Goal: Task Accomplishment & Management: Use online tool/utility

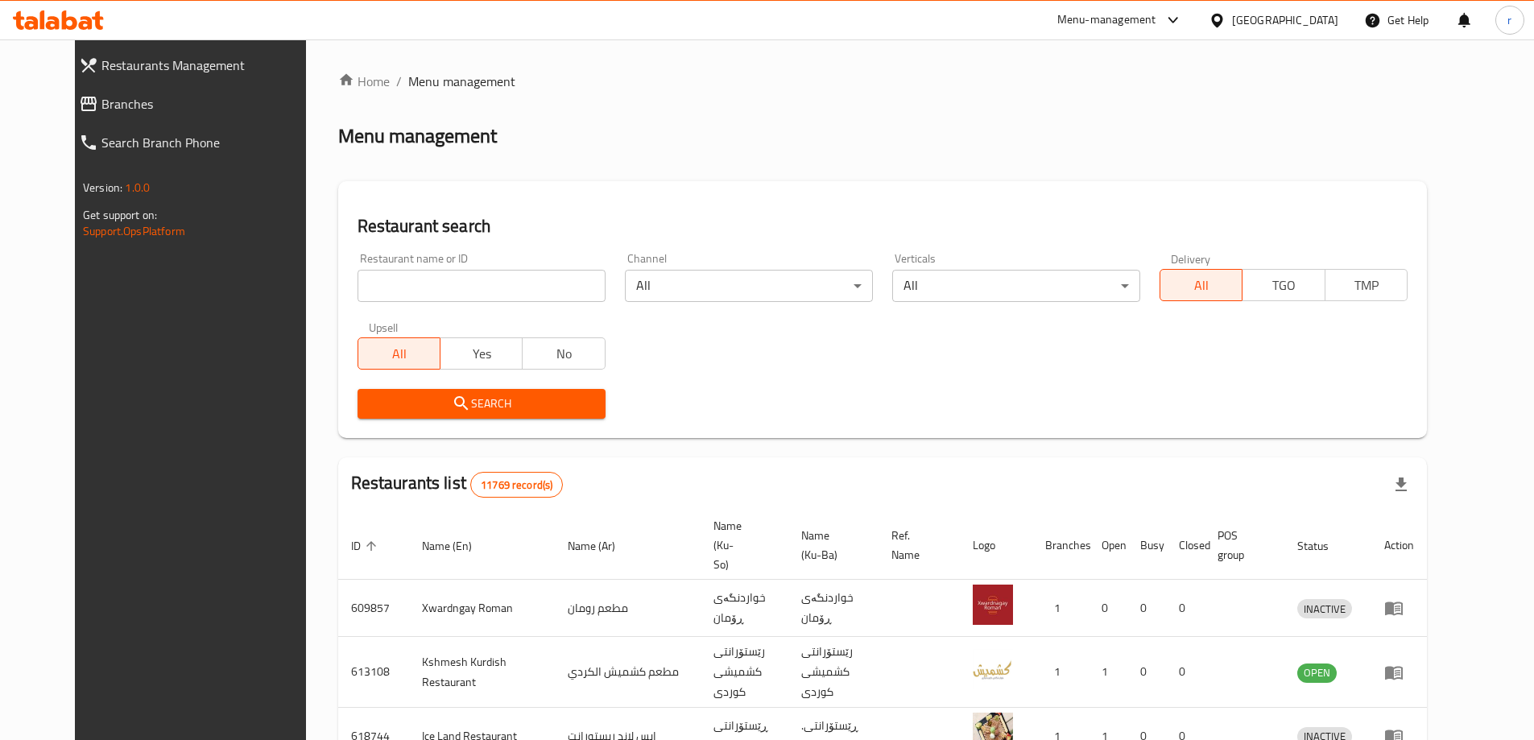
click at [396, 282] on input "search" at bounding box center [482, 286] width 248 height 32
paste input "Beethoven"
type input "Beethoven"
click at [370, 409] on span "Search" at bounding box center [481, 404] width 222 height 20
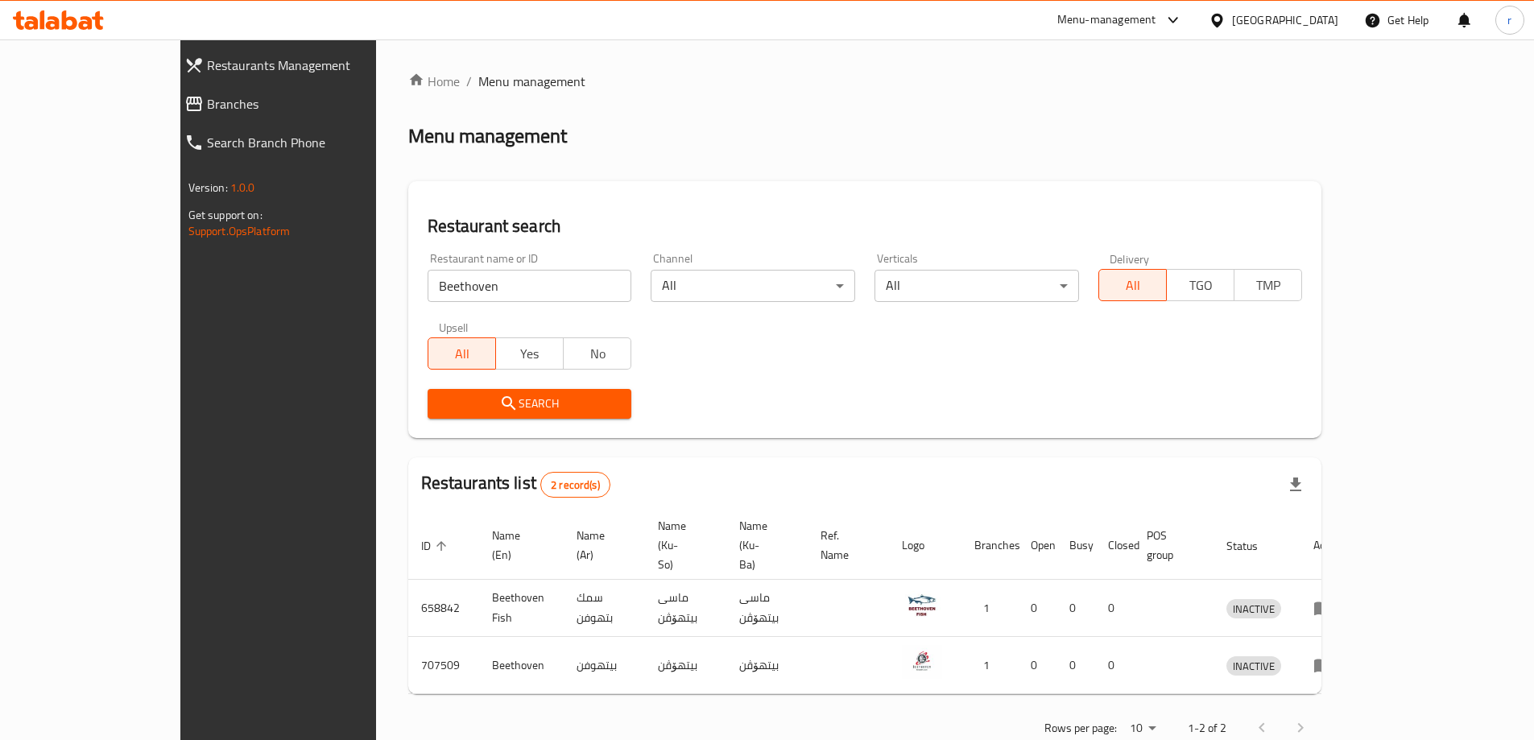
click at [207, 96] on span "Branches" at bounding box center [315, 103] width 217 height 19
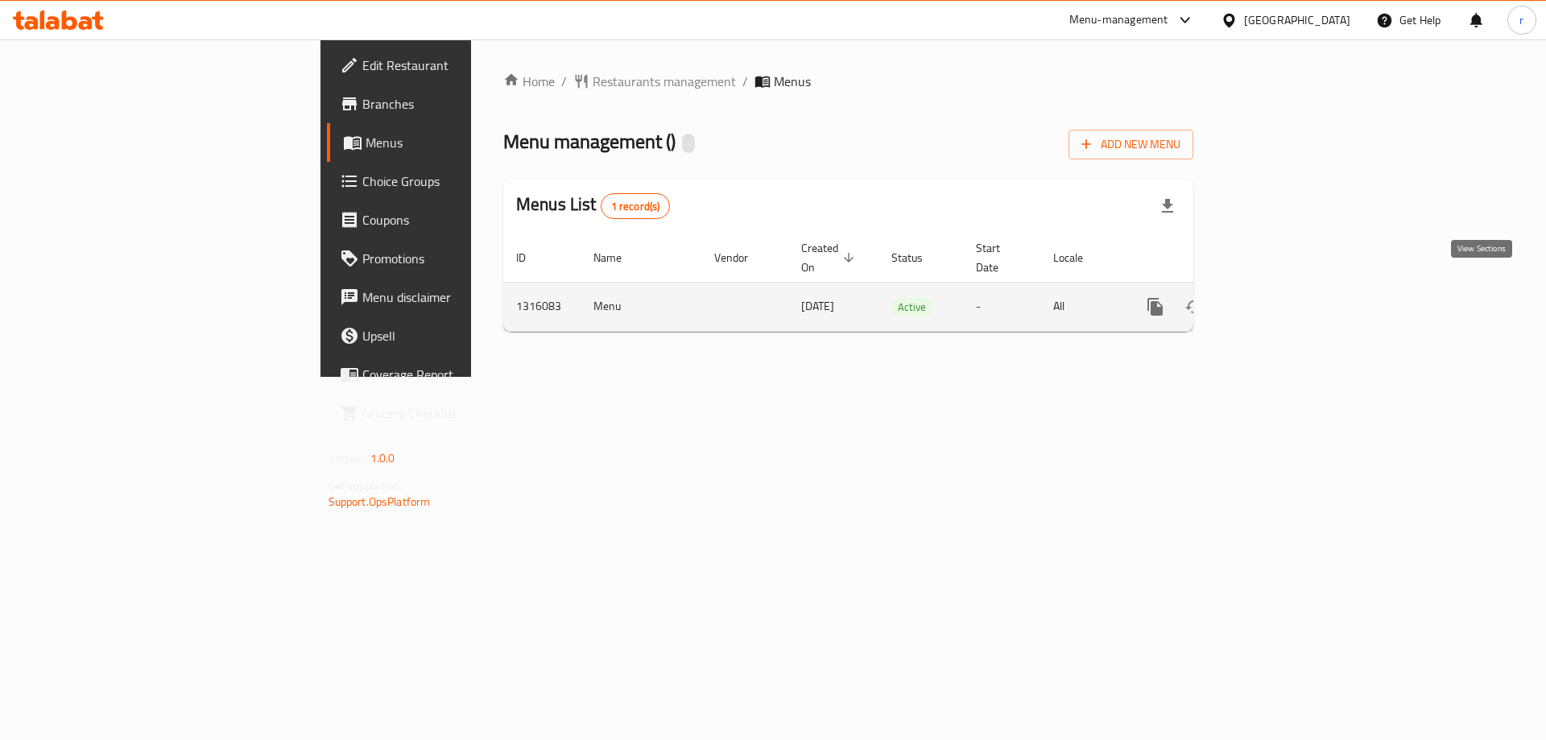
click at [1279, 300] on icon "enhanced table" at bounding box center [1271, 307] width 14 height 14
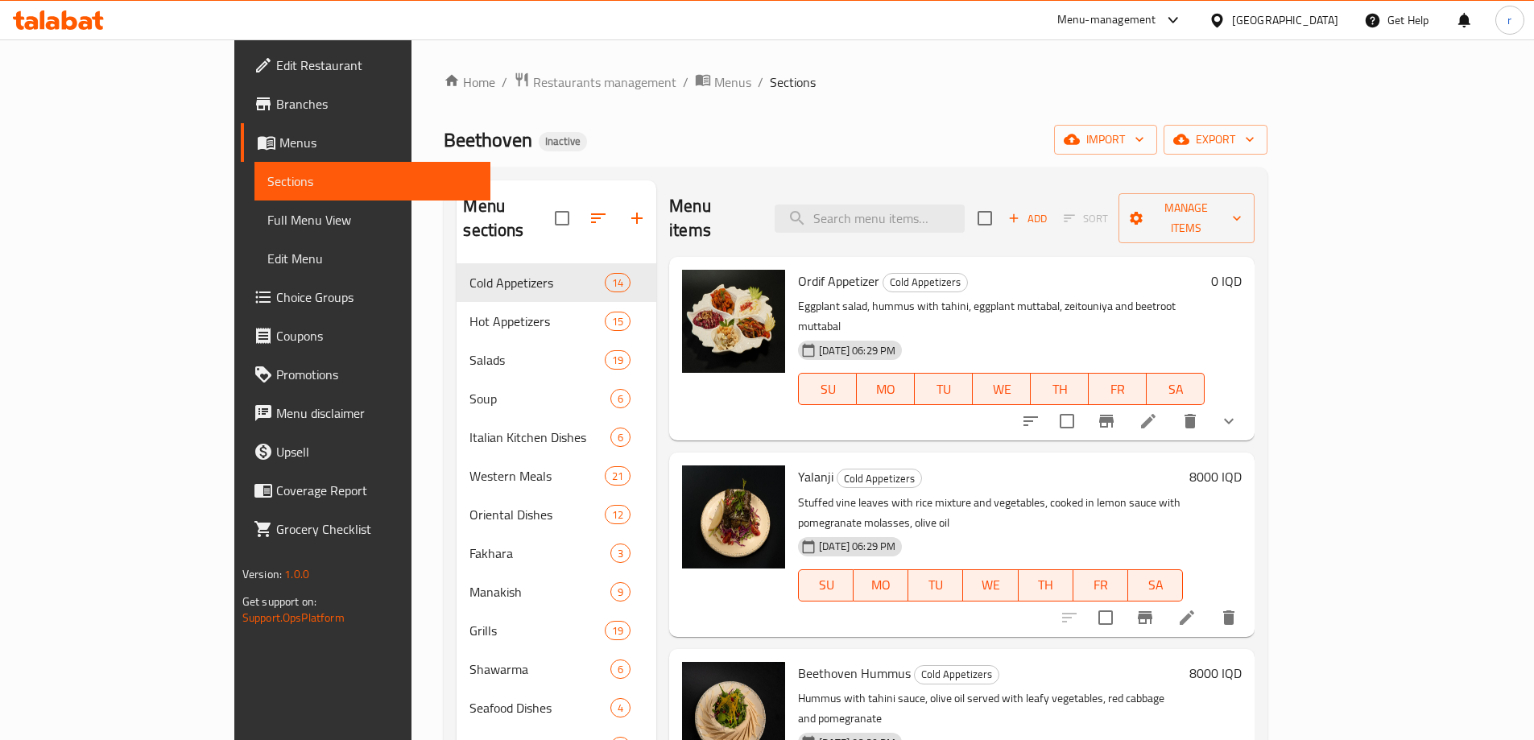
click at [267, 222] on span "Full Menu View" at bounding box center [372, 219] width 210 height 19
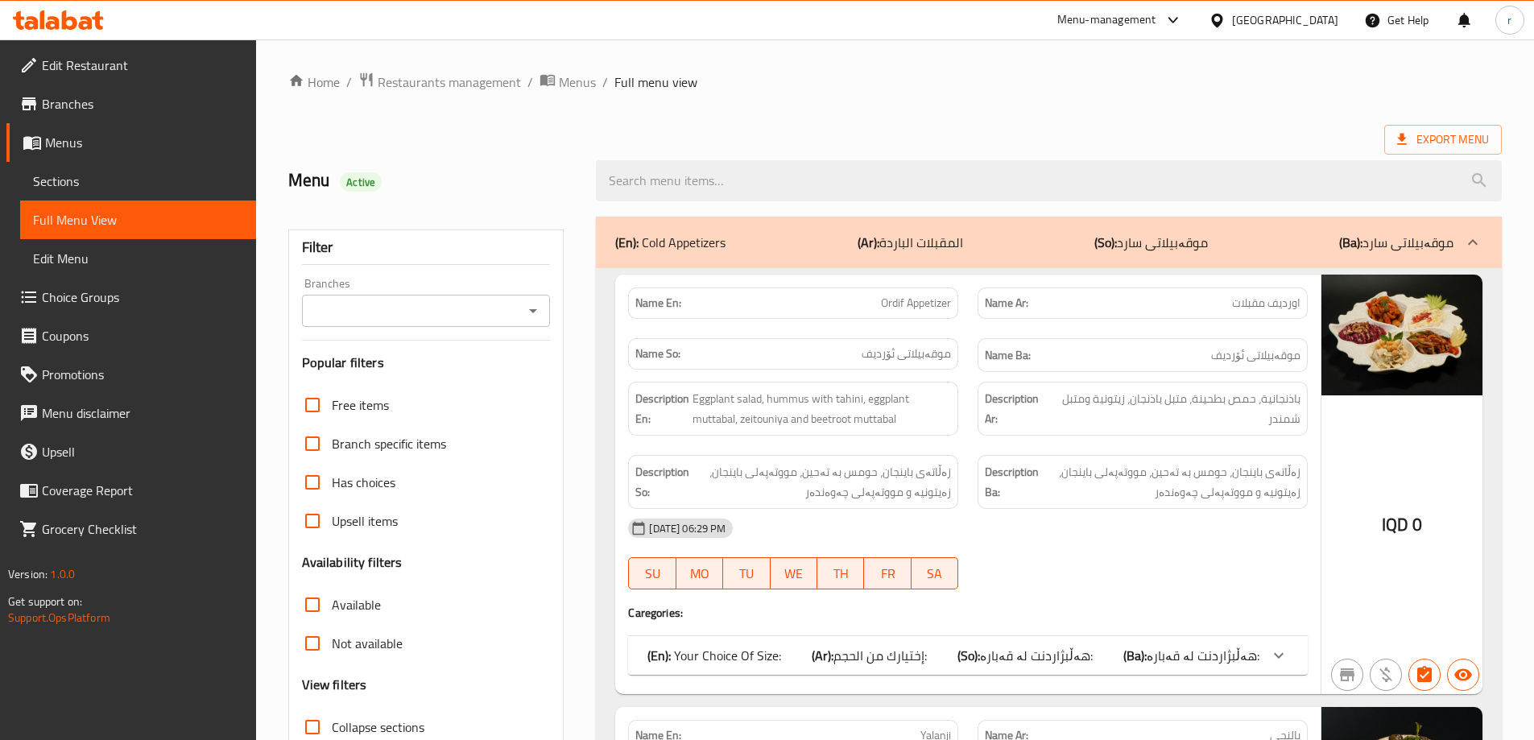
scroll to position [322, 0]
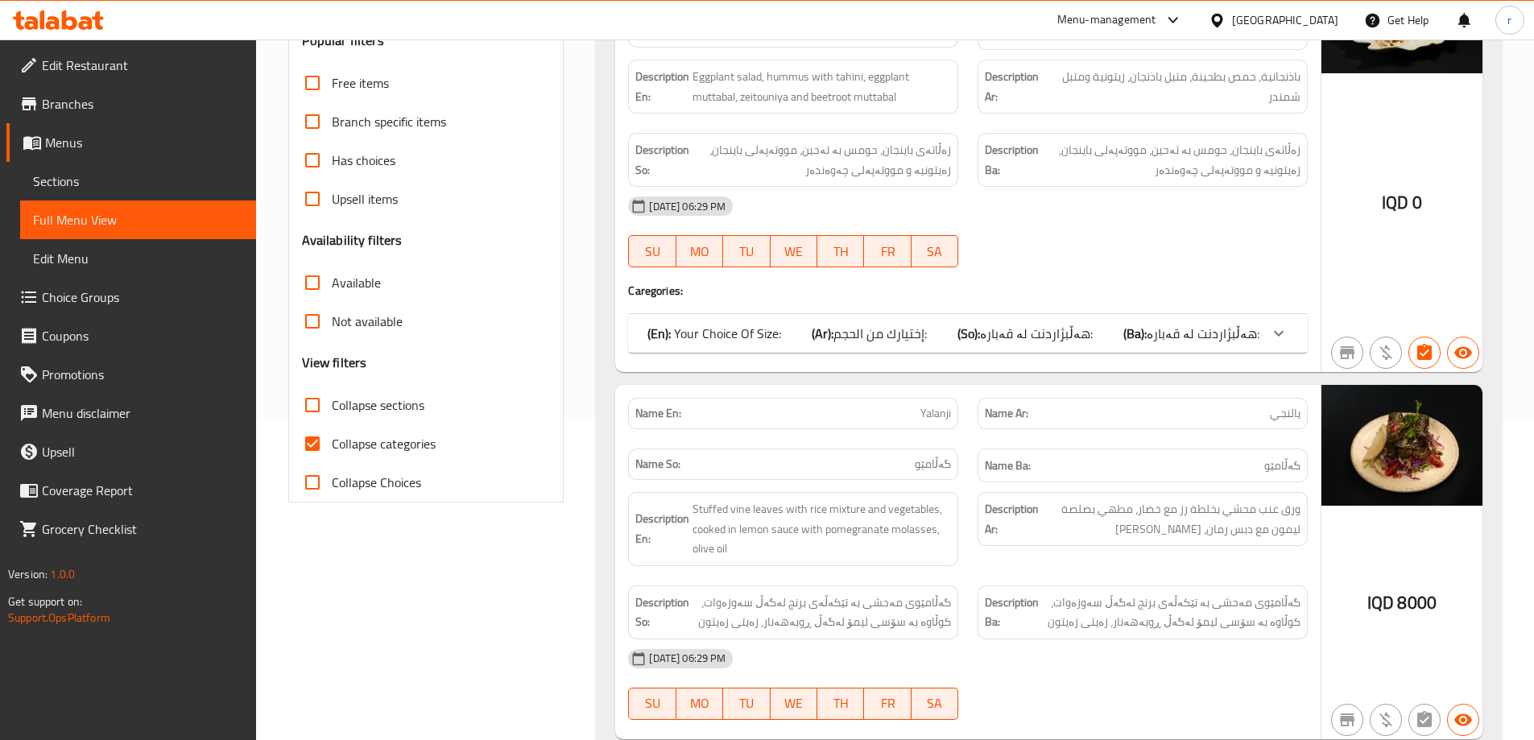
click at [321, 408] on input "Collapse sections" at bounding box center [312, 405] width 39 height 39
checkbox input "true"
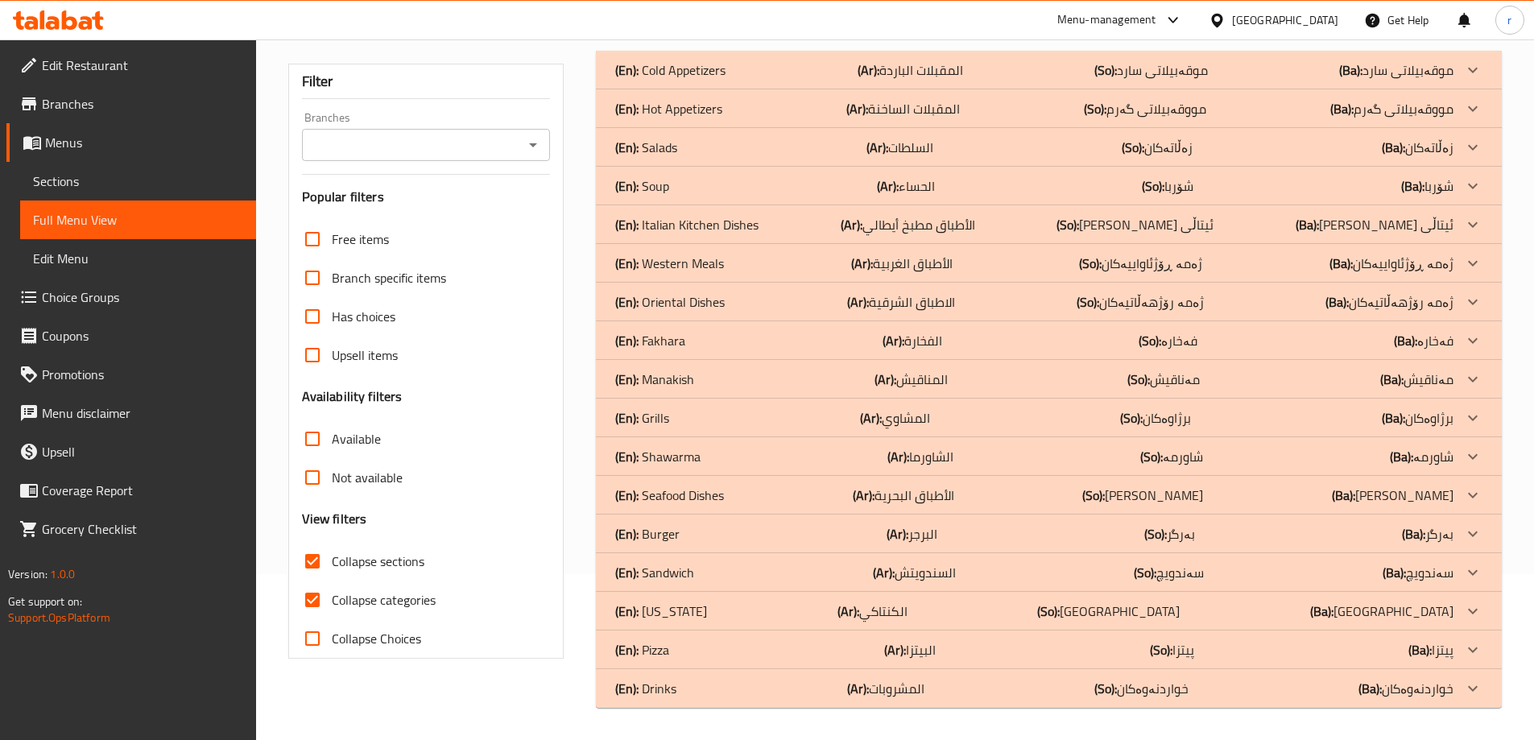
scroll to position [166, 0]
click at [635, 686] on b "(En):" at bounding box center [626, 689] width 23 height 24
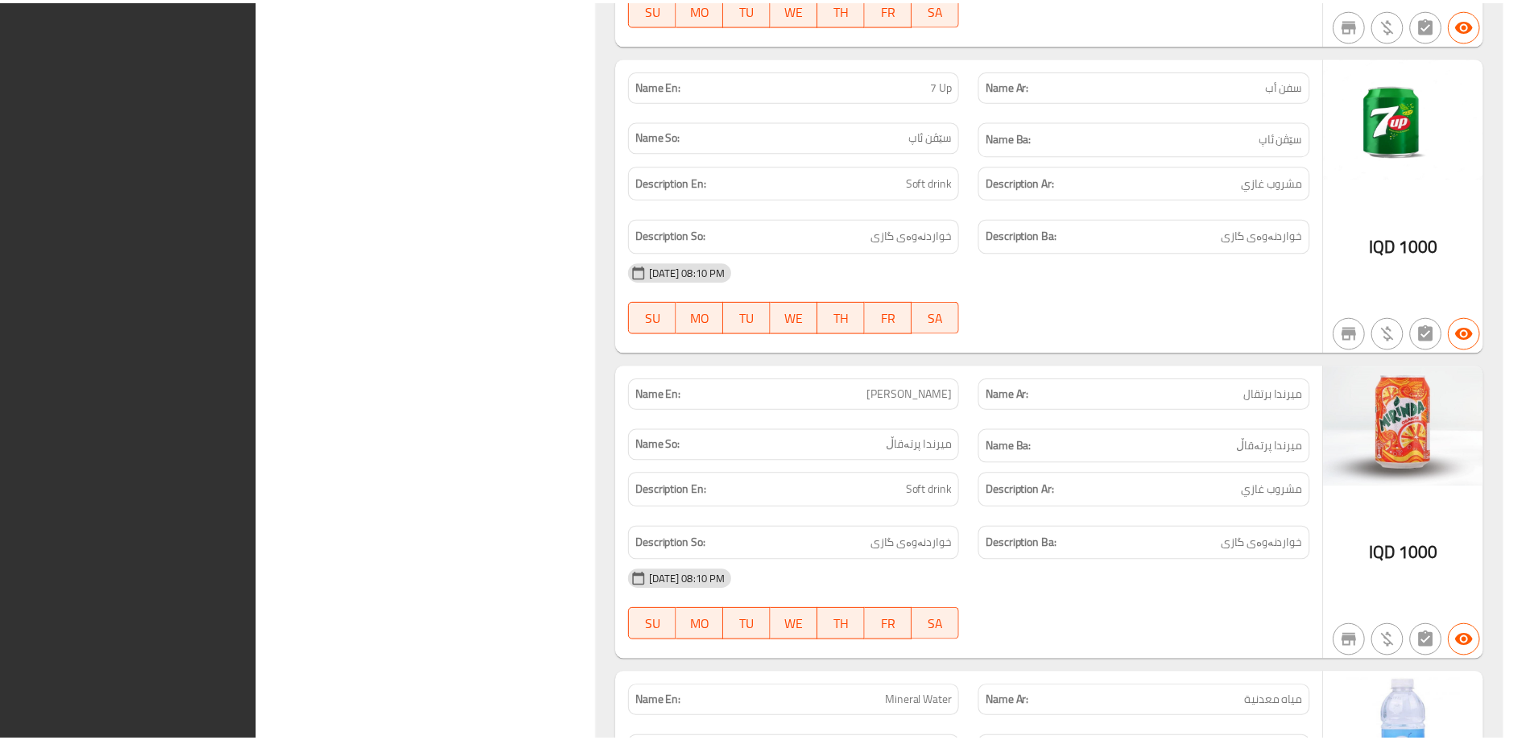
scroll to position [1450, 0]
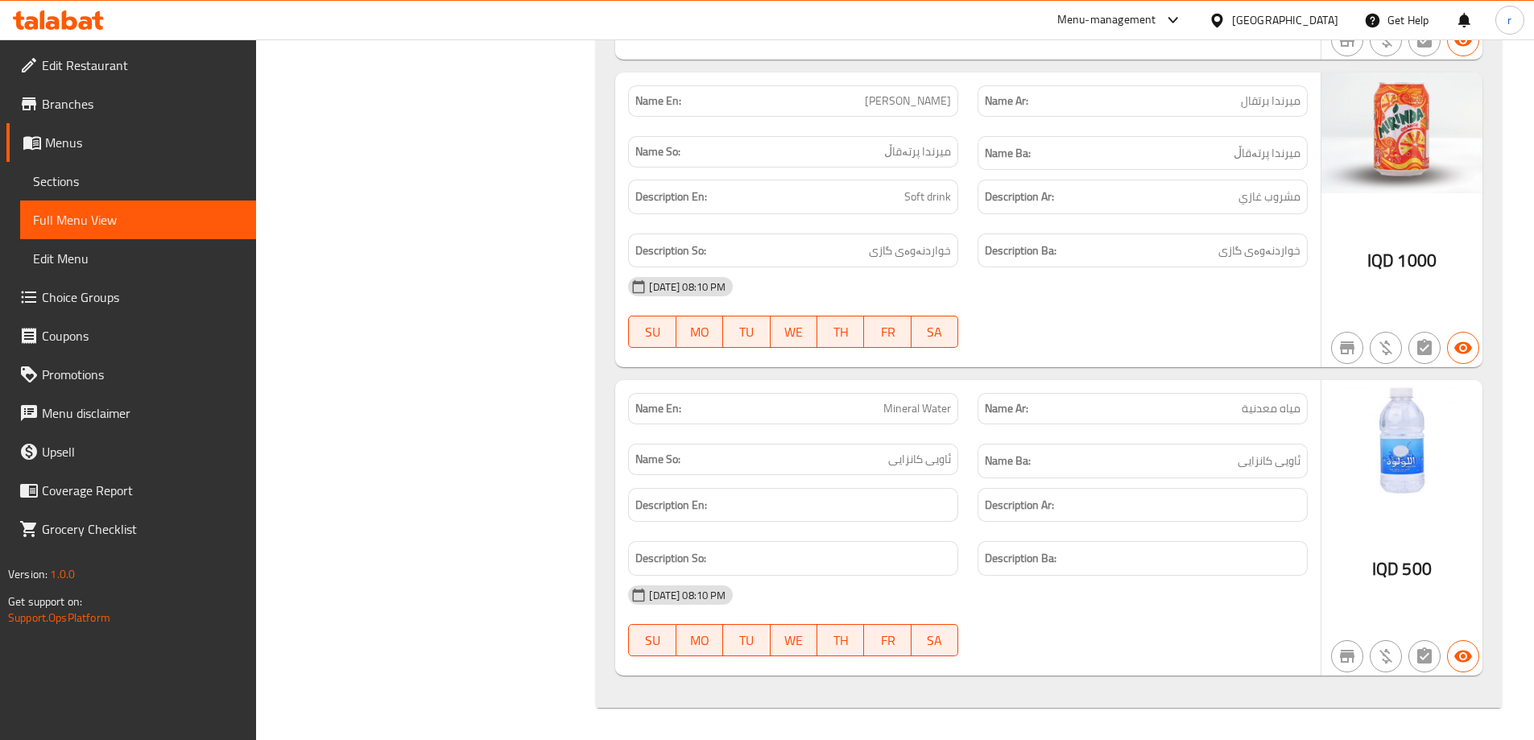
click at [130, 112] on span "Branches" at bounding box center [142, 103] width 201 height 19
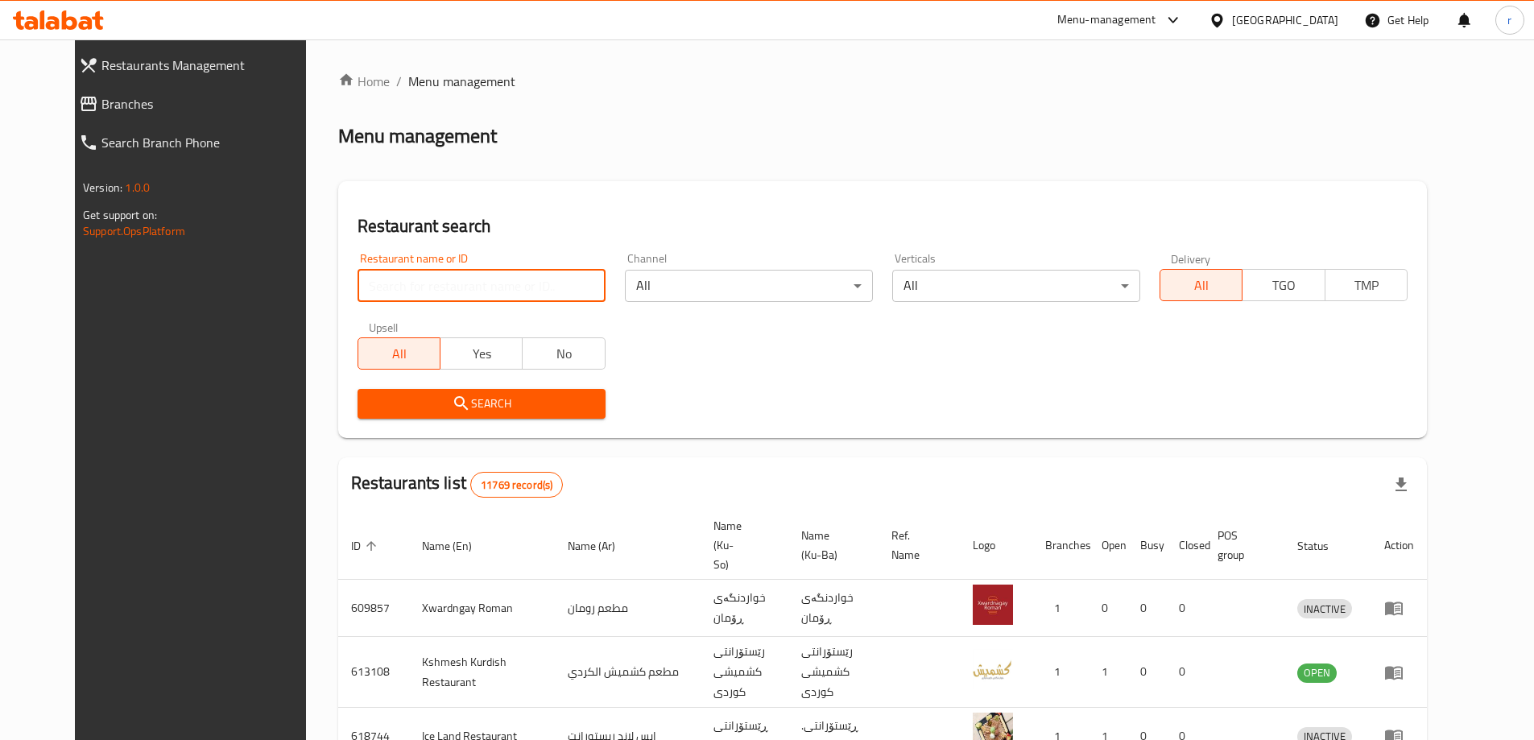
drag, startPoint x: 0, startPoint y: 0, endPoint x: 448, endPoint y: 284, distance: 530.4
click at [448, 284] on input "search" at bounding box center [482, 286] width 248 height 32
paste input "Beethoven"
type input "Beethoven"
click at [458, 397] on span "Search" at bounding box center [481, 404] width 222 height 20
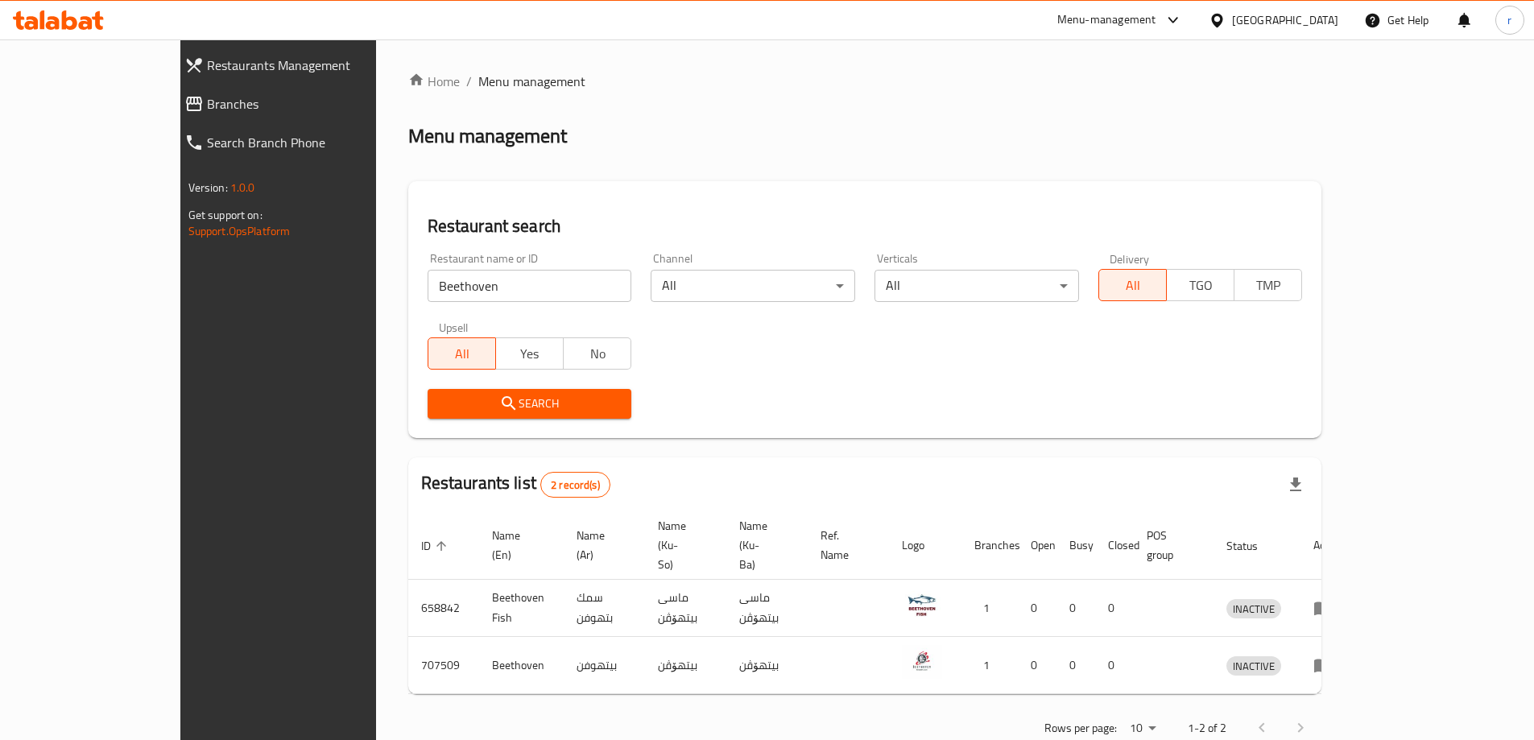
click at [1024, 114] on div "Home / Menu management Menu management Restaurant search Restaurant name or ID …" at bounding box center [865, 410] width 914 height 677
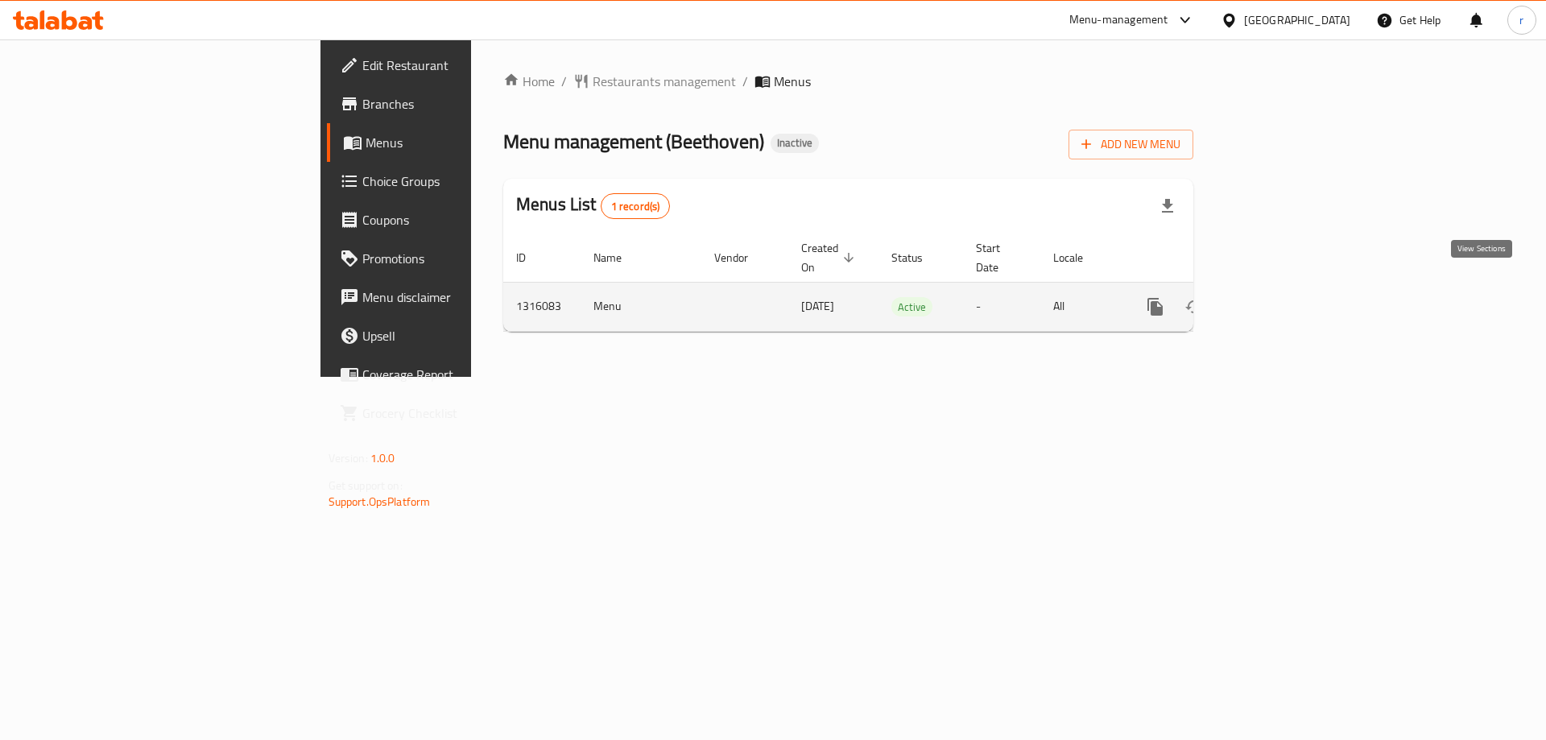
click at [1281, 297] on icon "enhanced table" at bounding box center [1271, 306] width 19 height 19
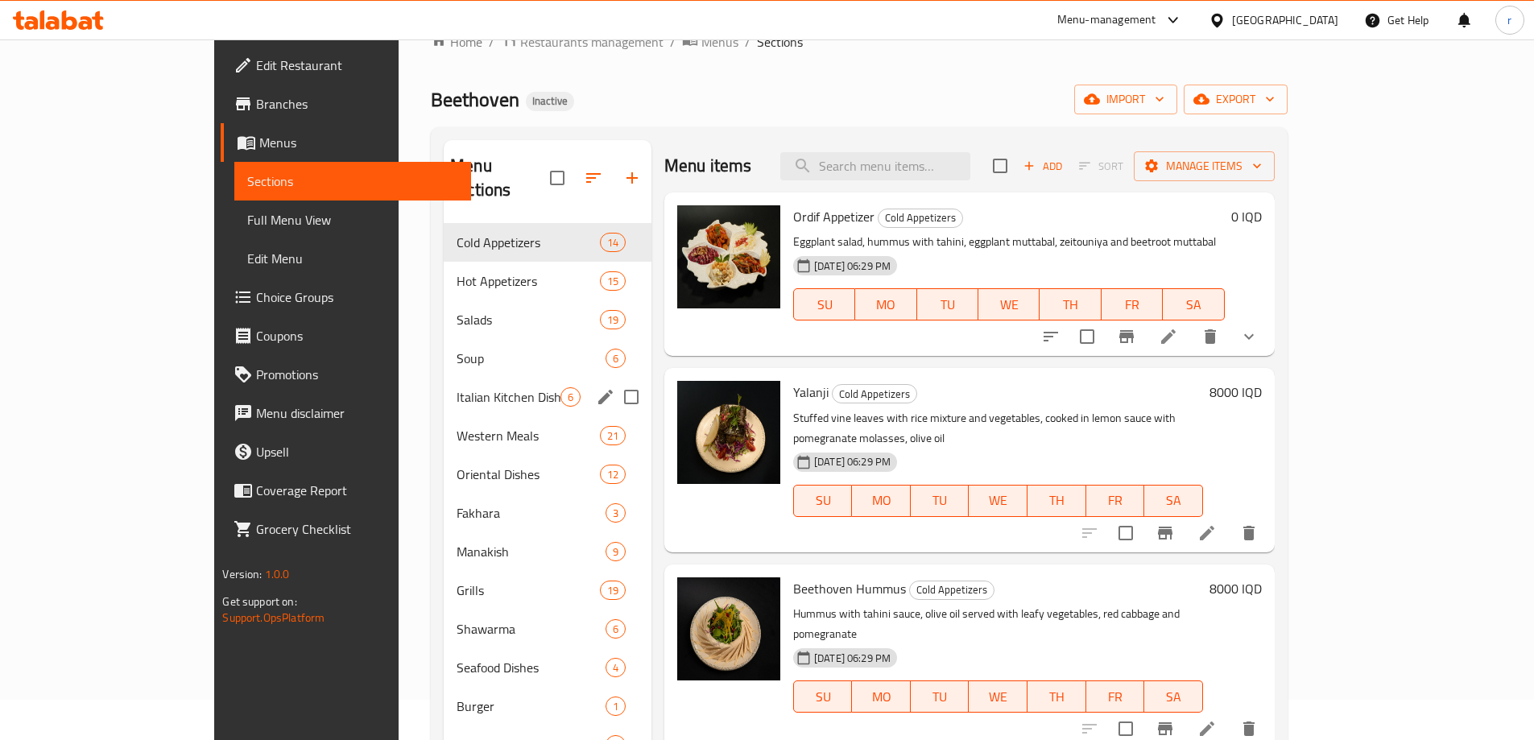
scroll to position [107, 0]
